Goal: Task Accomplishment & Management: Manage account settings

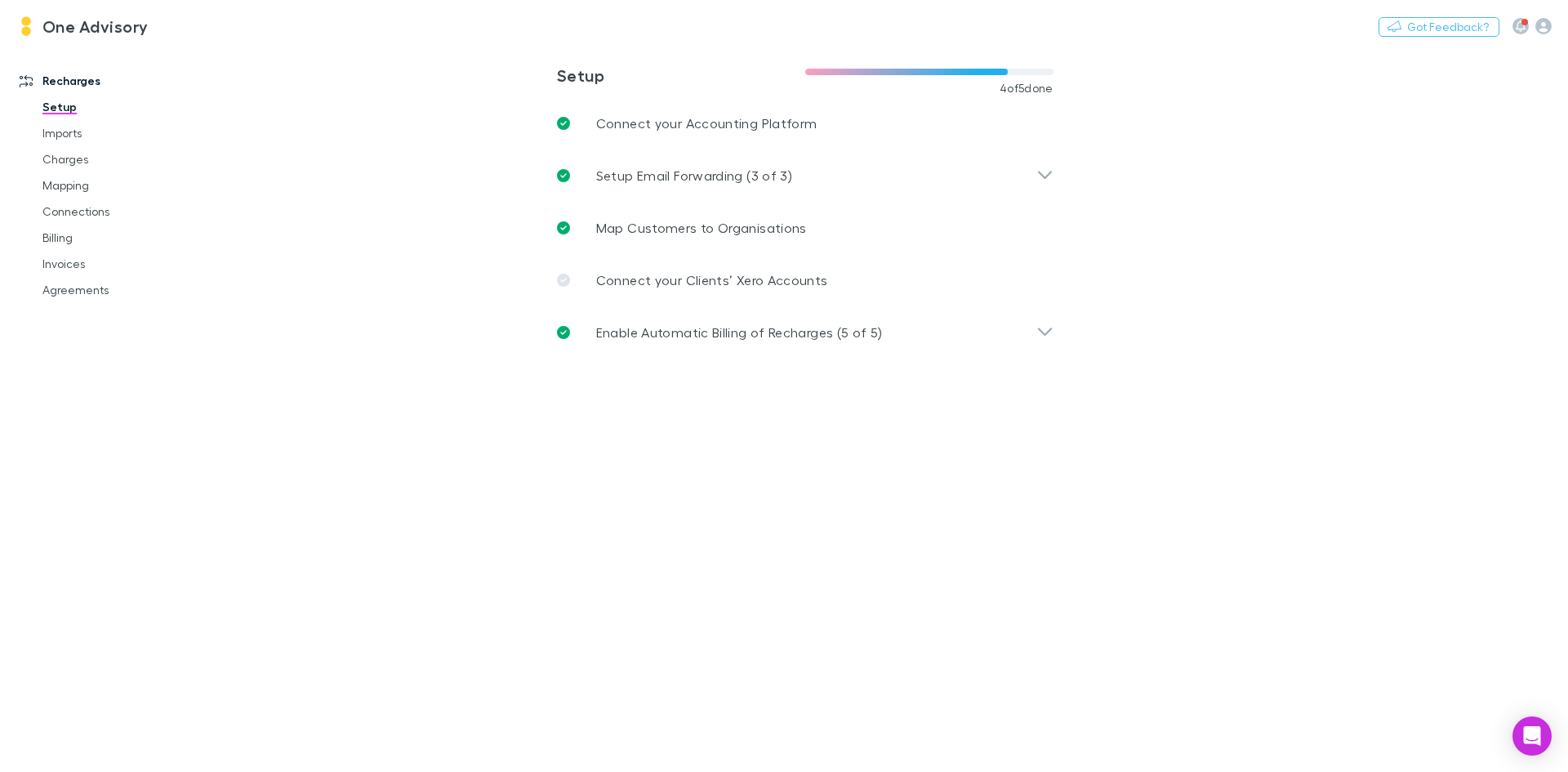
click at [95, 27] on h3 "One Advisory" at bounding box center [96, 26] width 106 height 20
click at [85, 34] on h3 "One Advisory" at bounding box center [96, 26] width 106 height 20
click at [688, 276] on p "Connect your Clients’ Xero Accounts" at bounding box center [711, 279] width 232 height 20
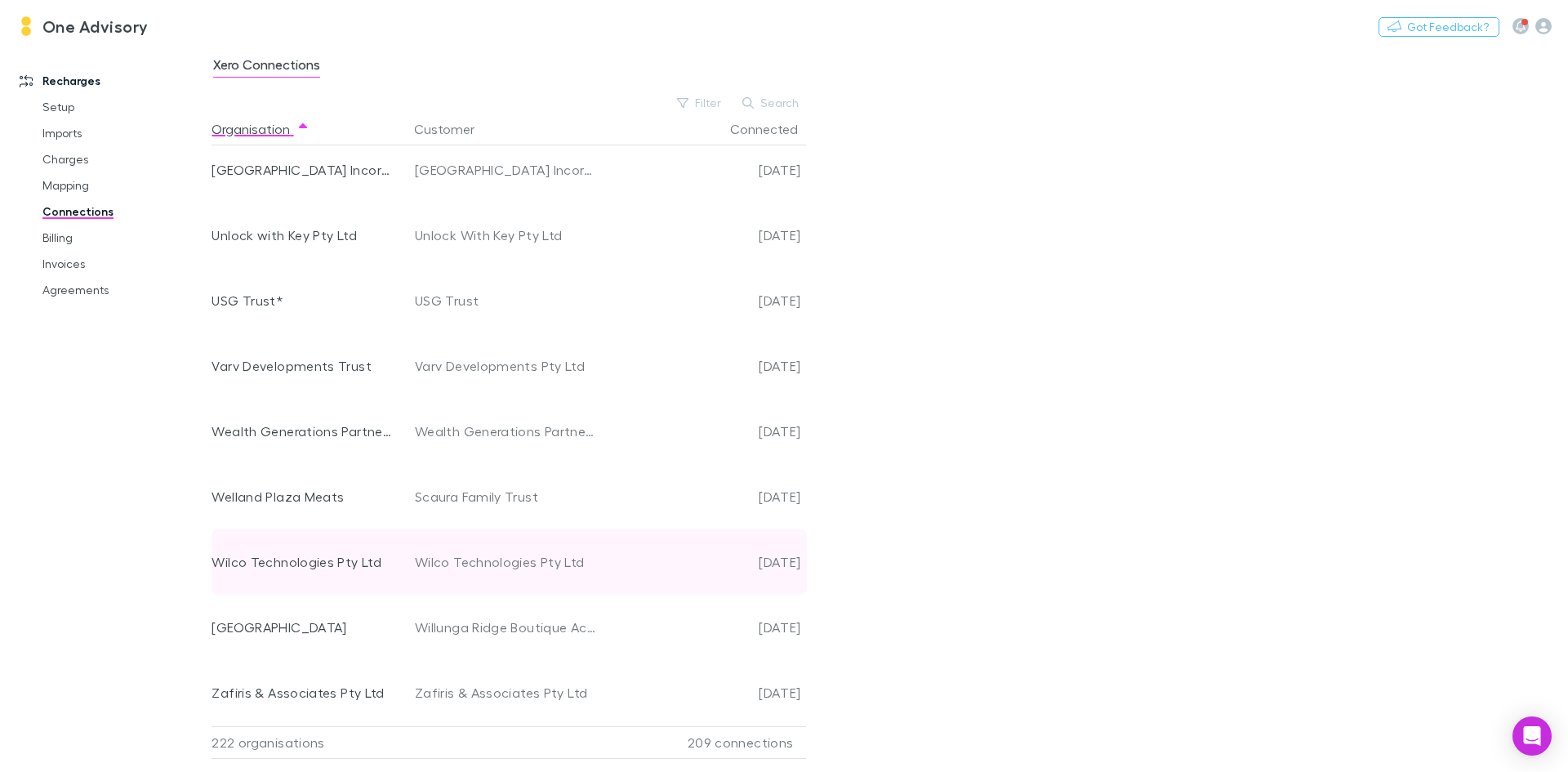
scroll to position [13715, 0]
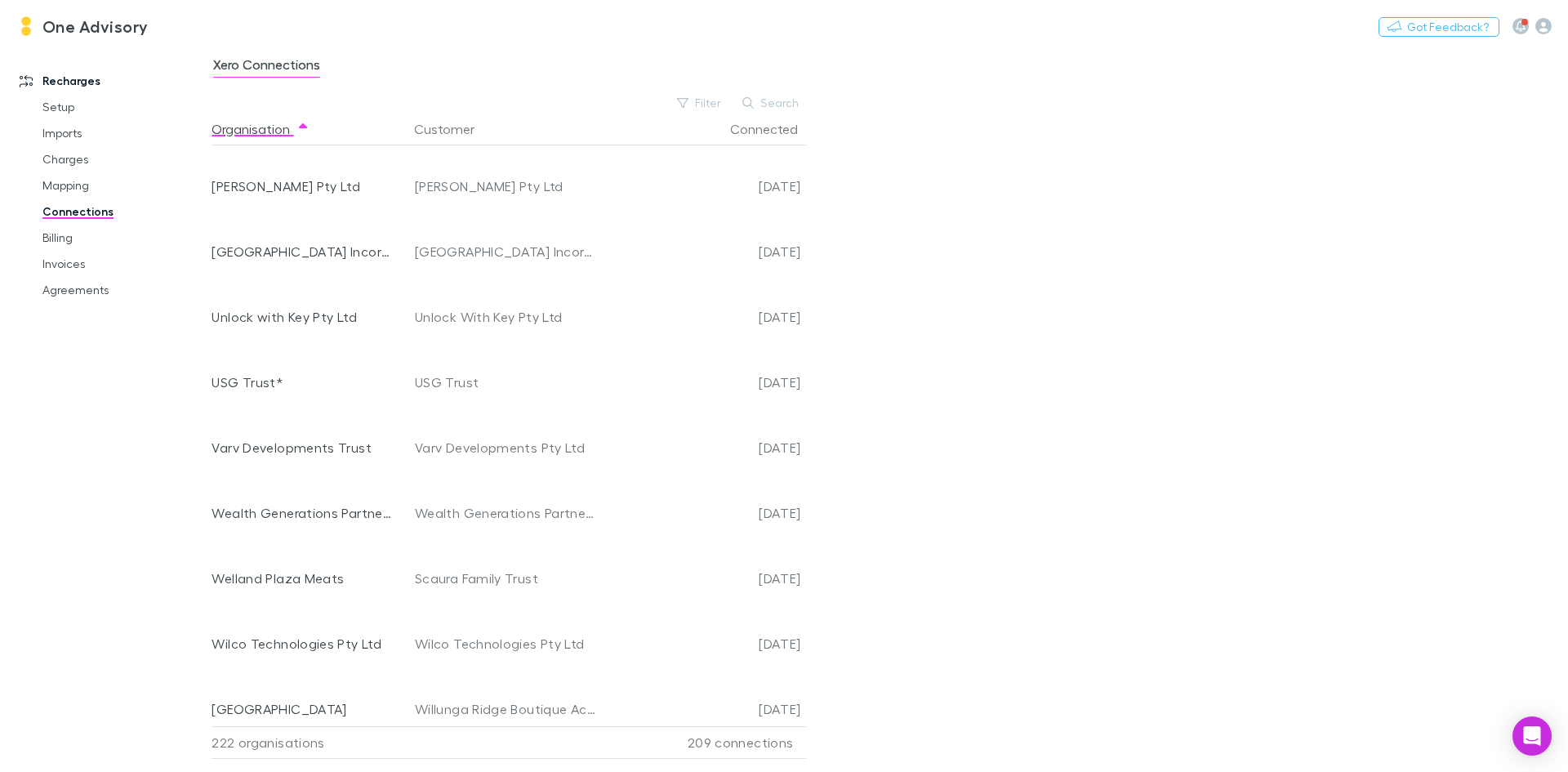
click at [86, 20] on h3 "One Advisory" at bounding box center [96, 26] width 106 height 20
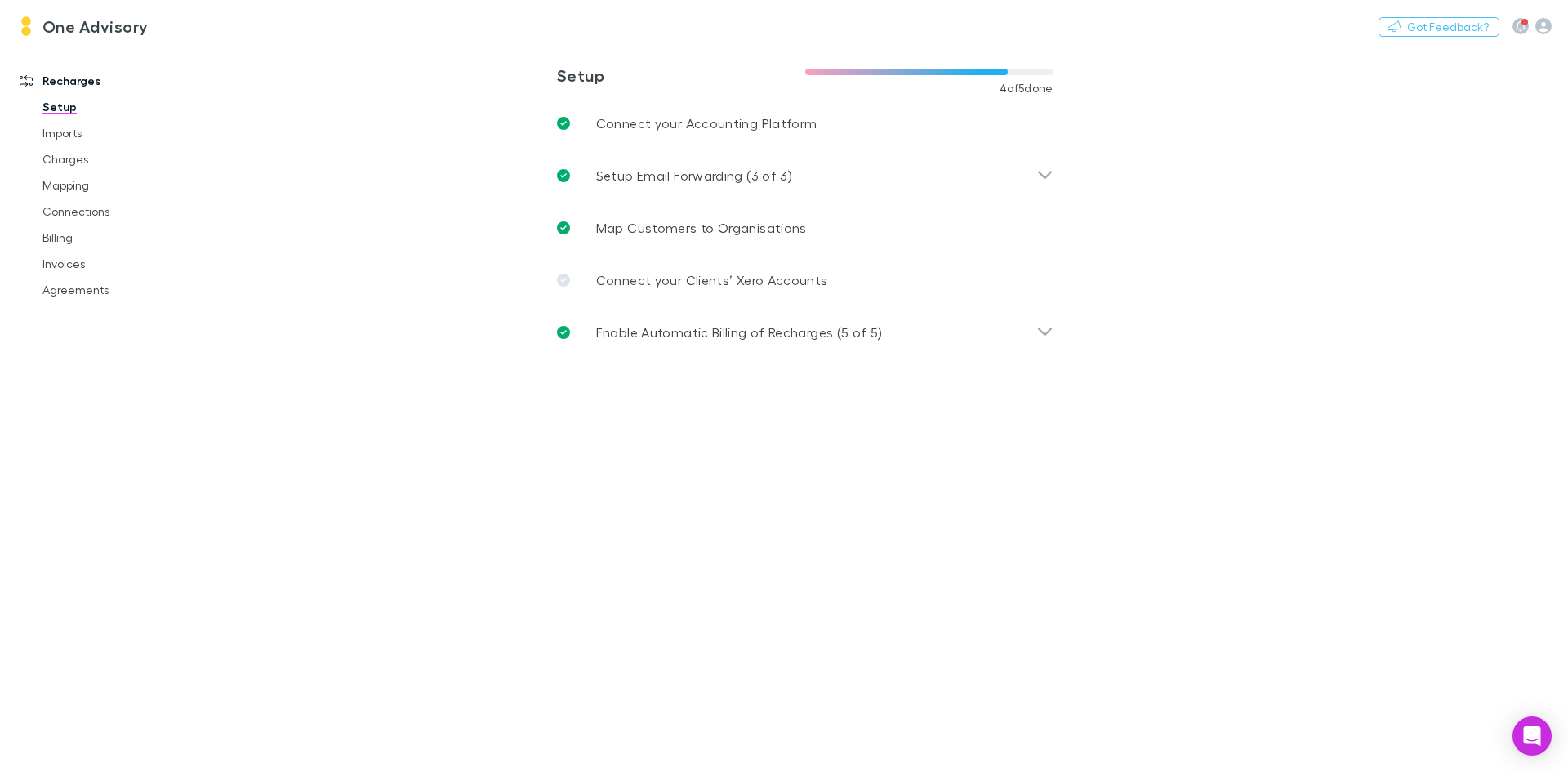
click at [38, 23] on link "One Advisory" at bounding box center [82, 26] width 152 height 39
click at [1535, 27] on icon "button" at bounding box center [1544, 26] width 17 height 17
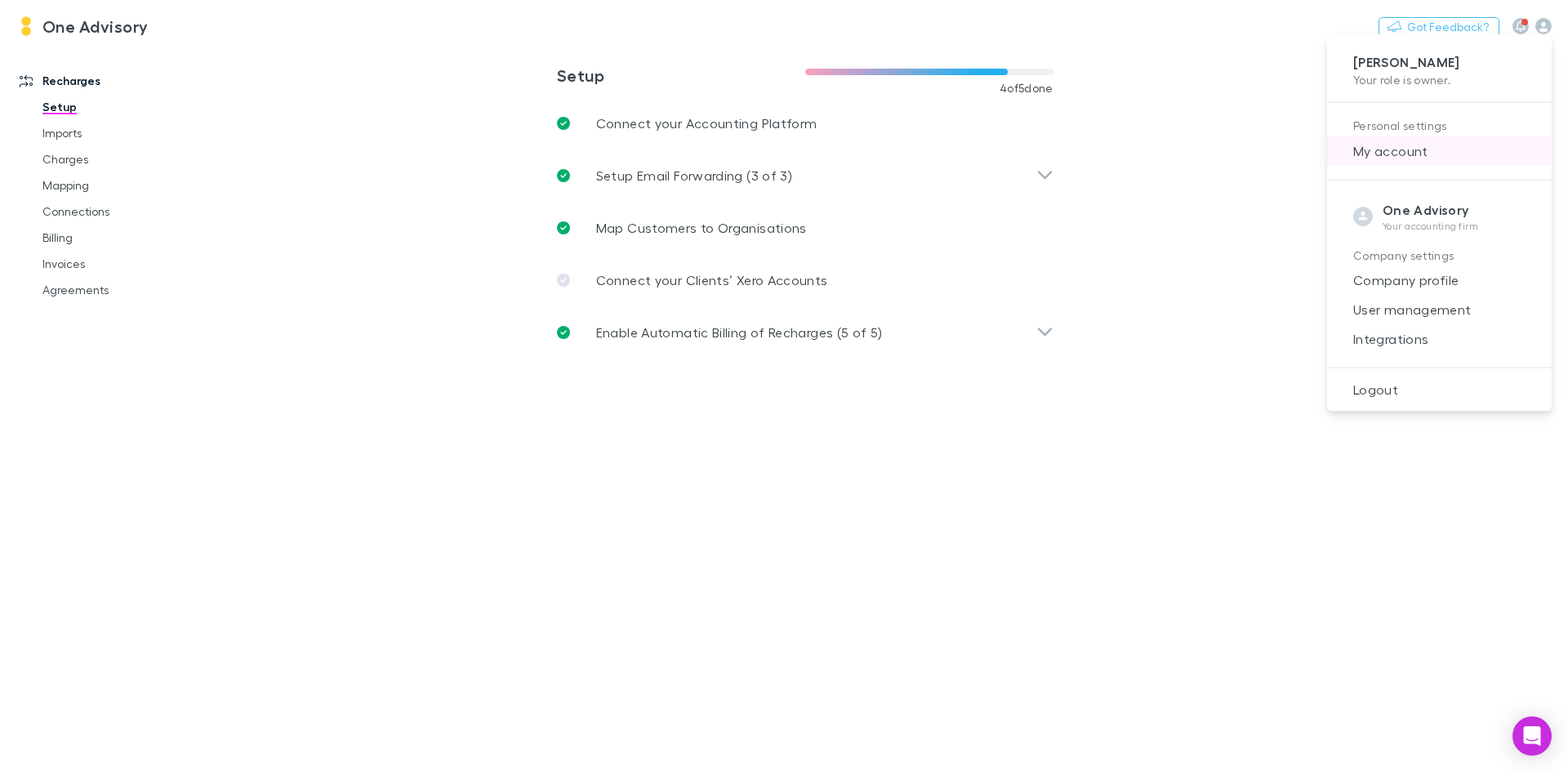
click at [1423, 157] on span "My account" at bounding box center [1439, 151] width 198 height 20
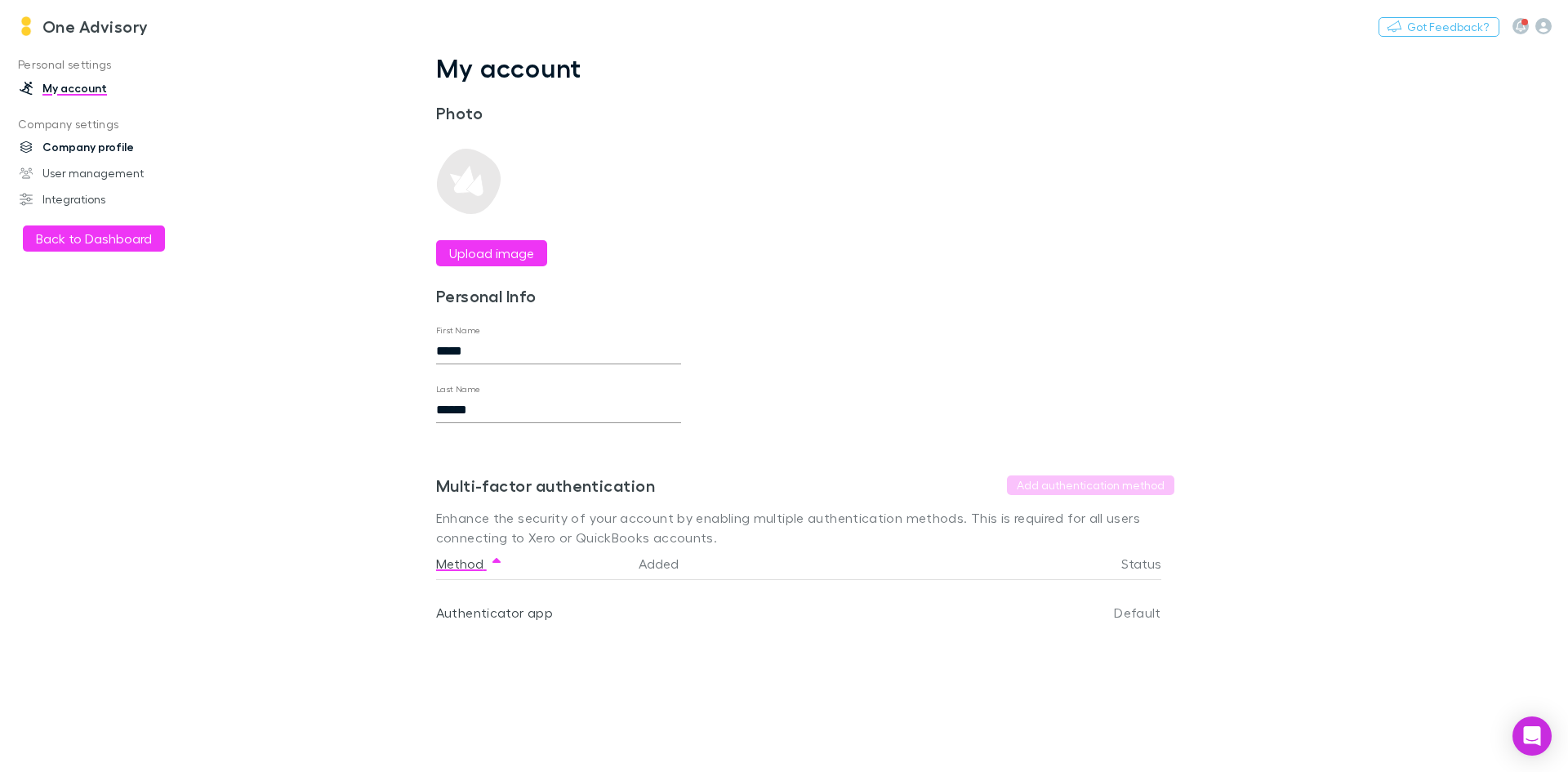
click at [75, 145] on link "Company profile" at bounding box center [112, 147] width 217 height 26
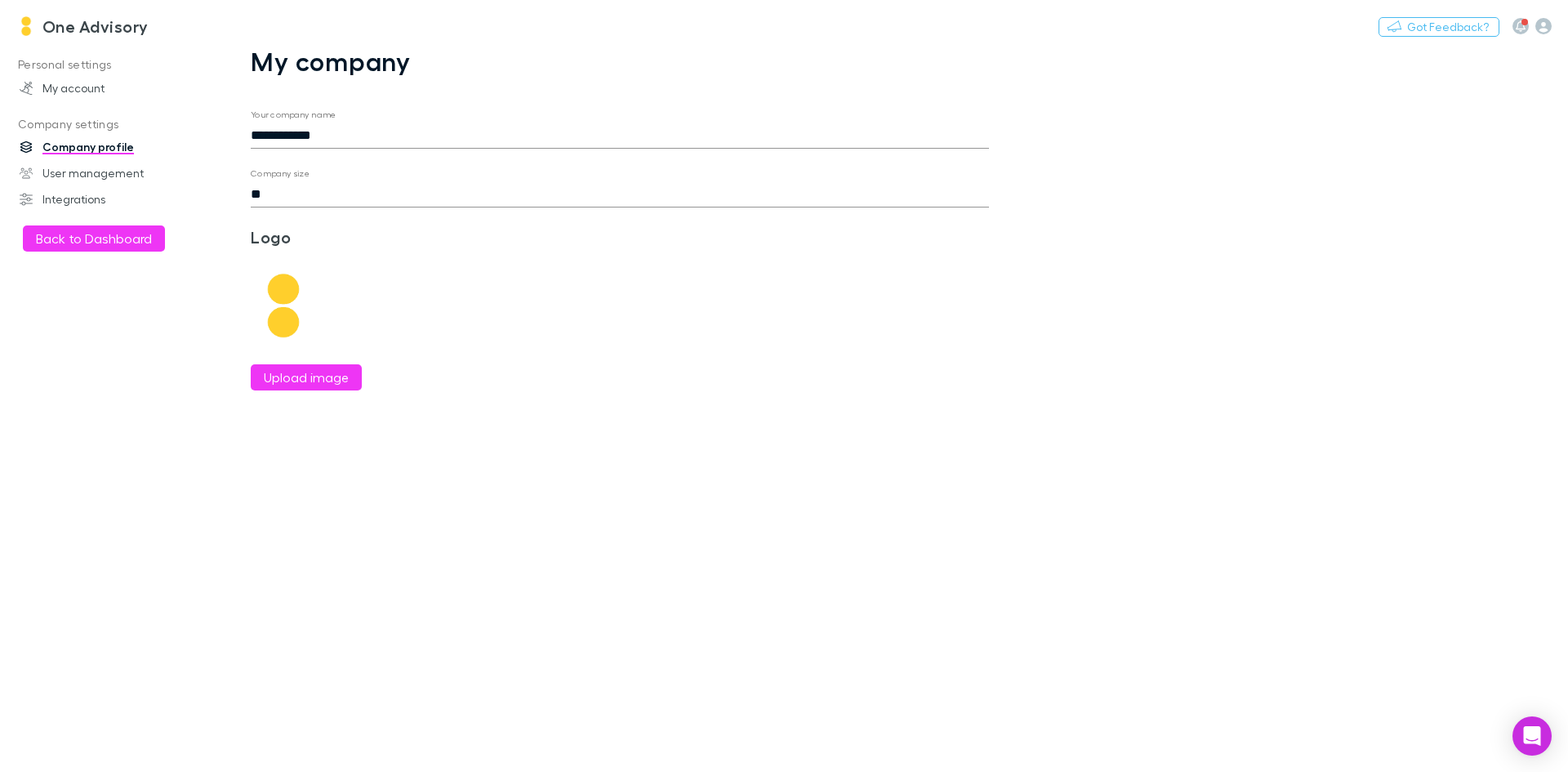
click at [336, 198] on input "**" at bounding box center [619, 195] width 738 height 26
drag, startPoint x: 342, startPoint y: 192, endPoint x: 174, endPoint y: 183, distance: 168.2
click at [174, 183] on div "**********" at bounding box center [784, 409] width 1568 height 726
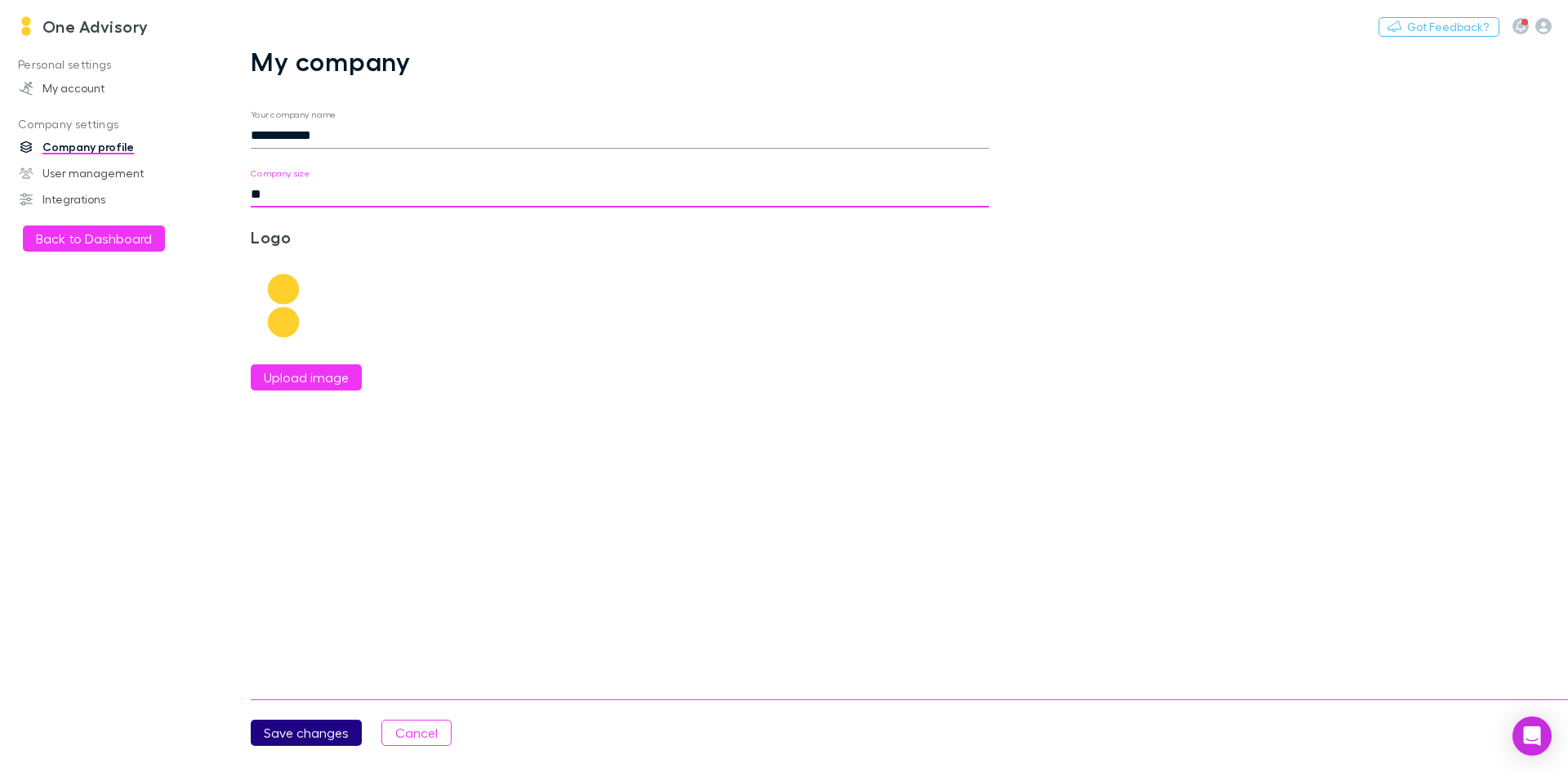
type input "**"
click at [349, 740] on button "Save changes" at bounding box center [305, 733] width 111 height 26
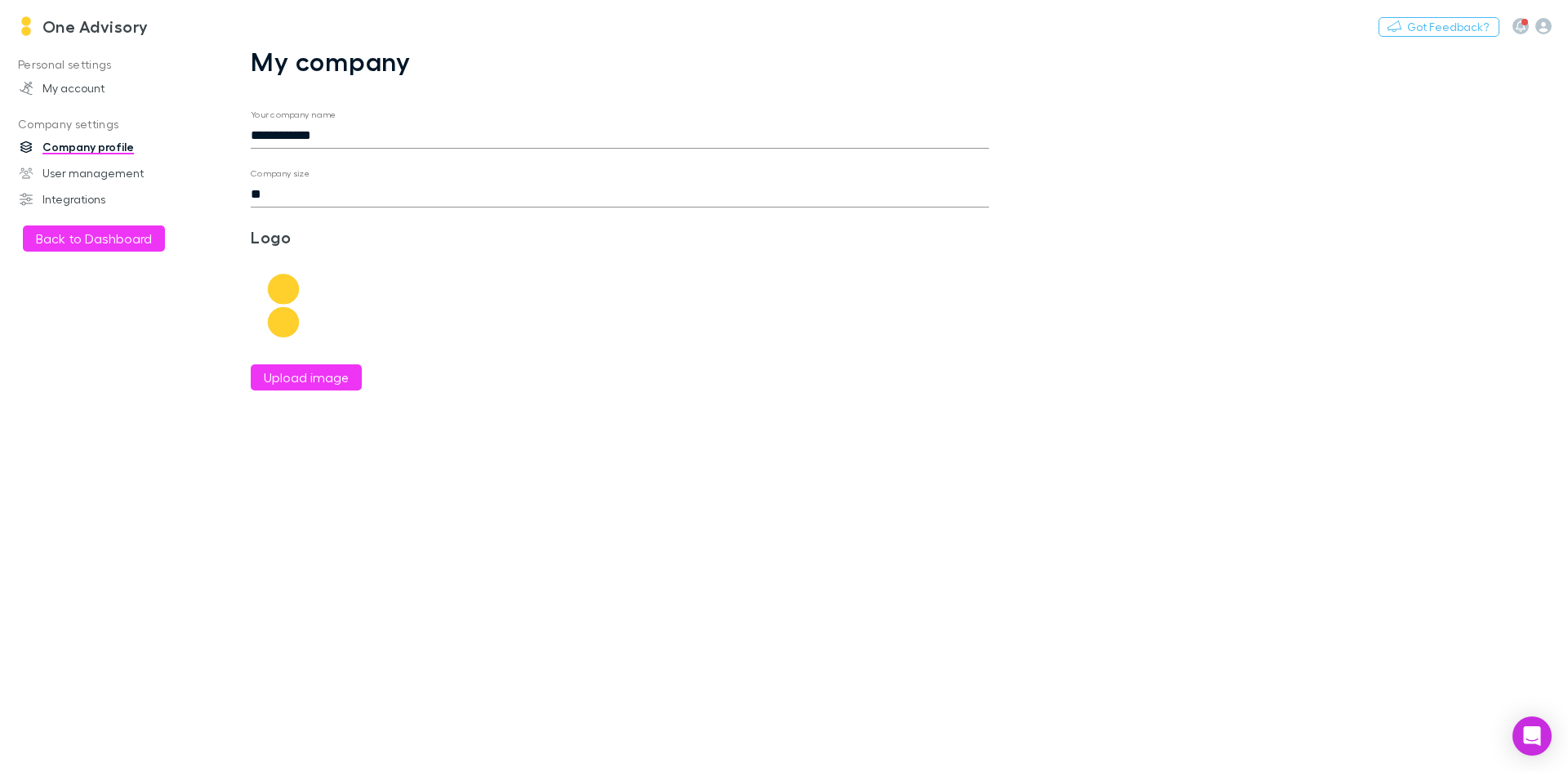
click at [88, 63] on p "Personal settings" at bounding box center [112, 65] width 217 height 20
click at [84, 22] on h3 "One Advisory" at bounding box center [96, 26] width 106 height 20
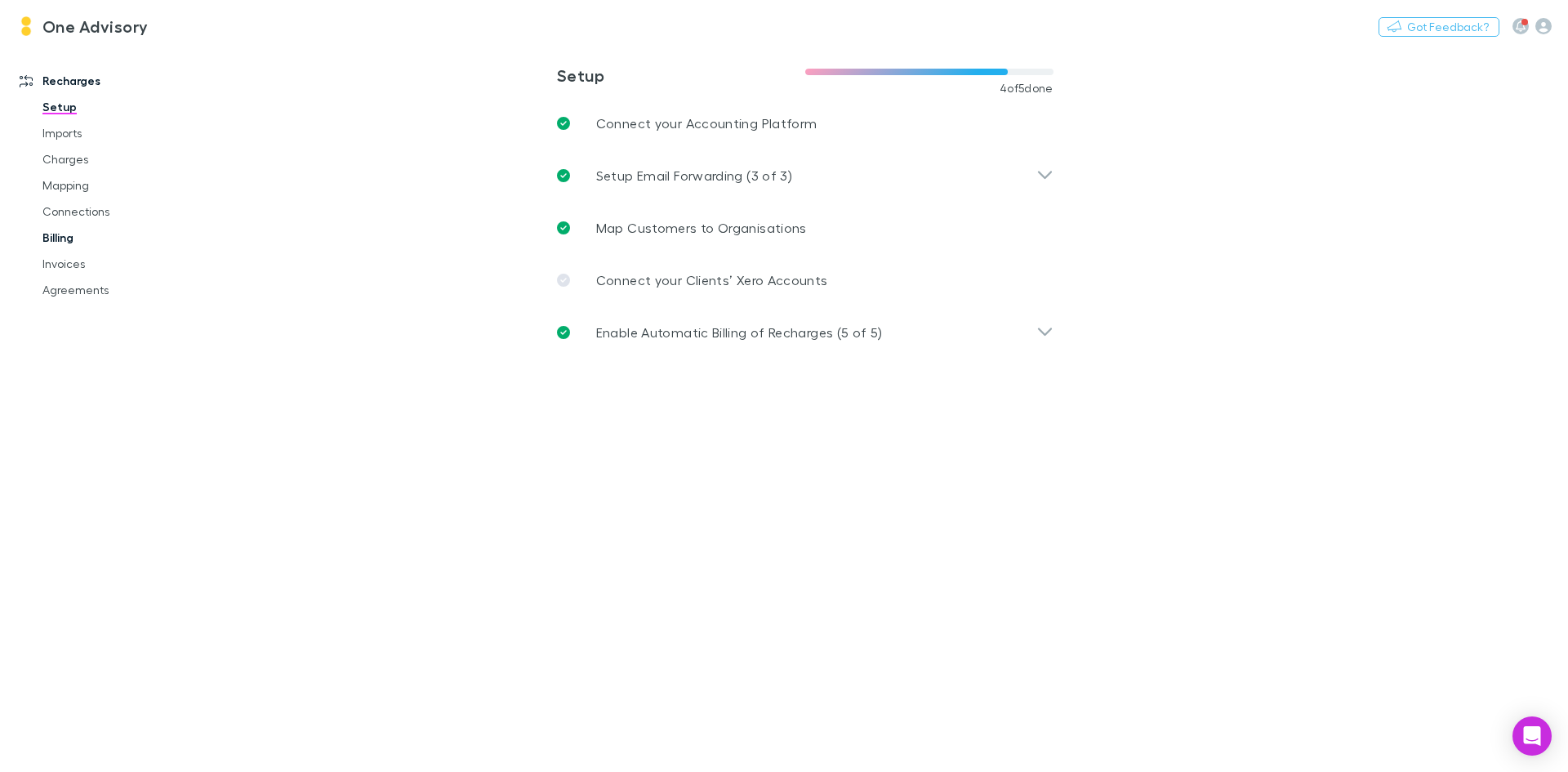
click at [68, 241] on link "Billing" at bounding box center [123, 237] width 195 height 26
